Goal: Information Seeking & Learning: Learn about a topic

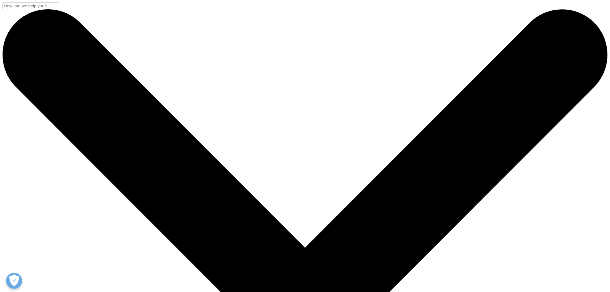
click at [59, 9] on input "Search" at bounding box center [31, 6] width 57 height 7
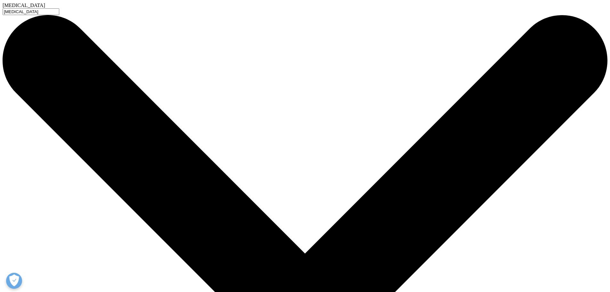
type input "[MEDICAL_DATA]"
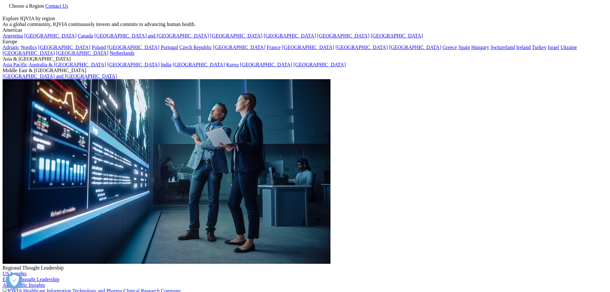
type input "[MEDICAL_DATA]"
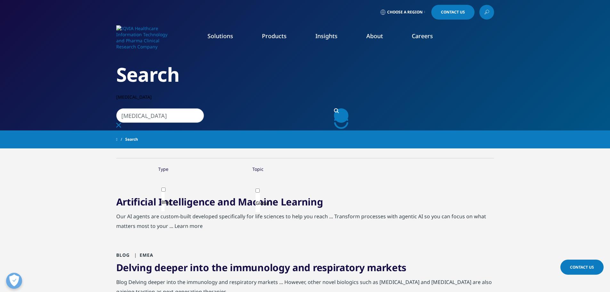
drag, startPoint x: 156, startPoint y: 99, endPoint x: 92, endPoint y: 96, distance: 63.2
click at [92, 96] on div "Clear Search Loading Choose a Region Contact Us" at bounding box center [305, 252] width 610 height 504
click at [400, 165] on link "Market Access Insights" at bounding box center [414, 163] width 110 height 7
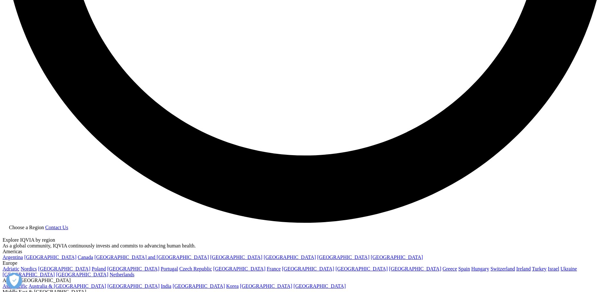
scroll to position [1604, 0]
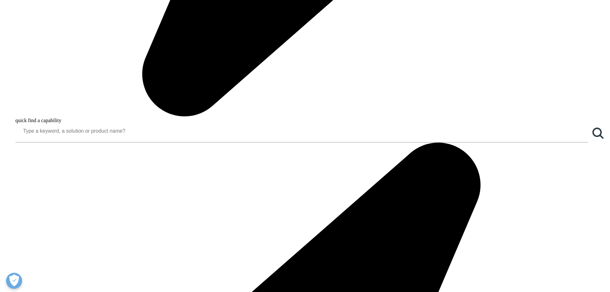
scroll to position [640, 0]
